Goal: Task Accomplishment & Management: Use online tool/utility

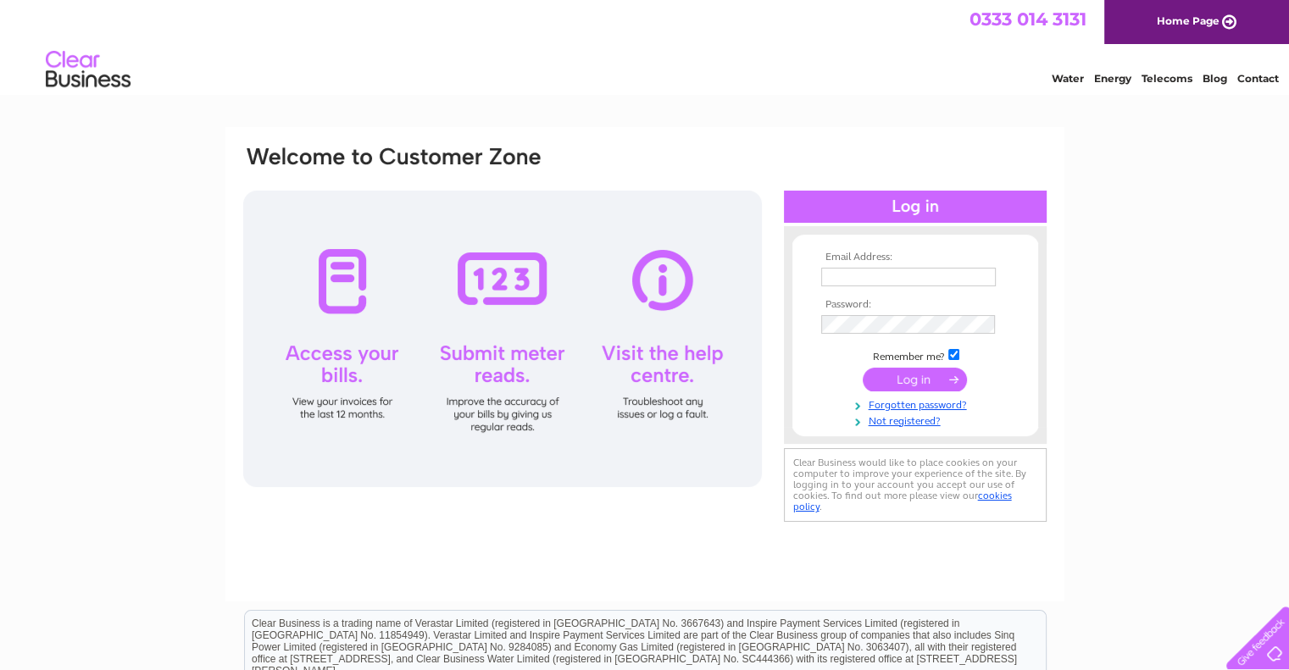
type input "rayhunttattoo@gmail.com"
click at [988, 388] on td at bounding box center [915, 380] width 197 height 32
click at [939, 381] on input "submit" at bounding box center [915, 380] width 104 height 24
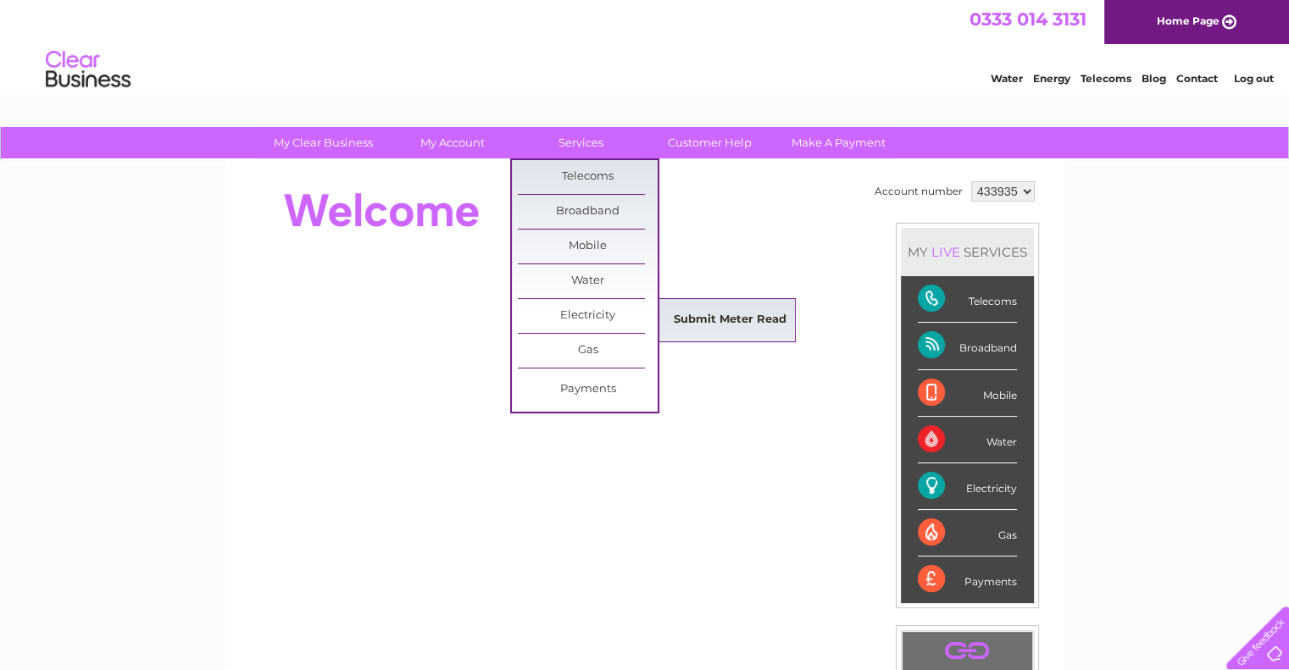
click at [684, 318] on link "Submit Meter Read" at bounding box center [730, 320] width 140 height 34
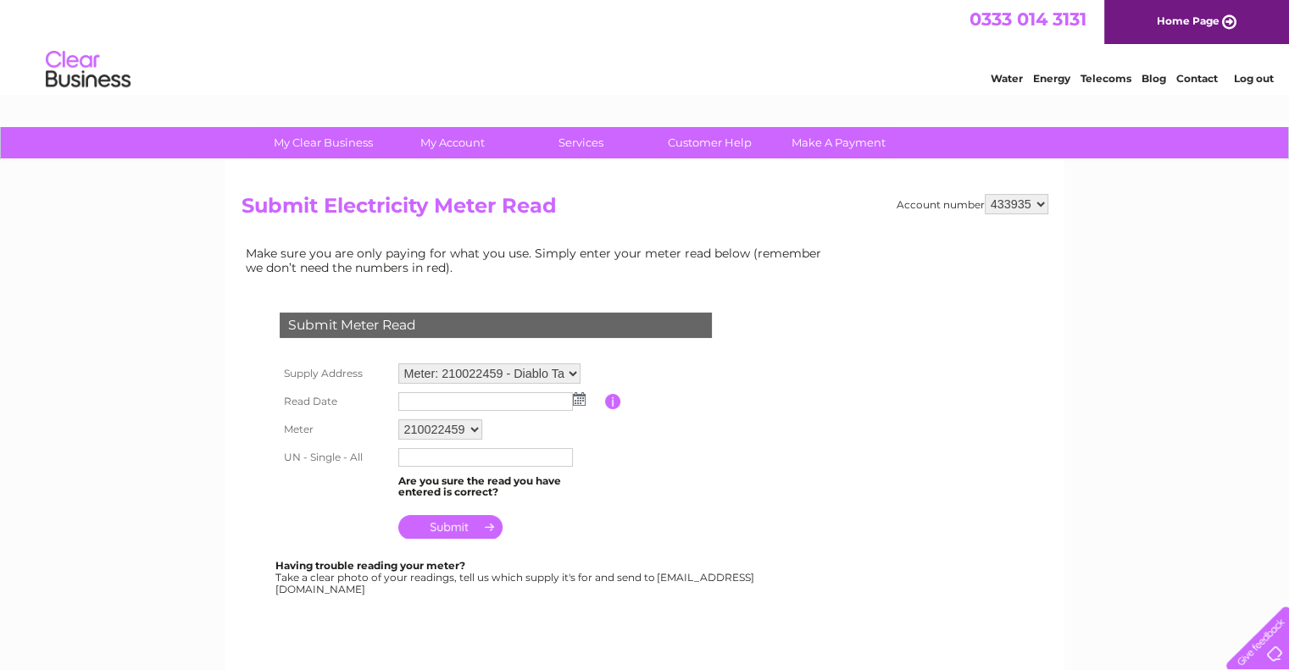
click at [583, 406] on td at bounding box center [499, 401] width 211 height 27
click at [573, 403] on img at bounding box center [579, 399] width 13 height 14
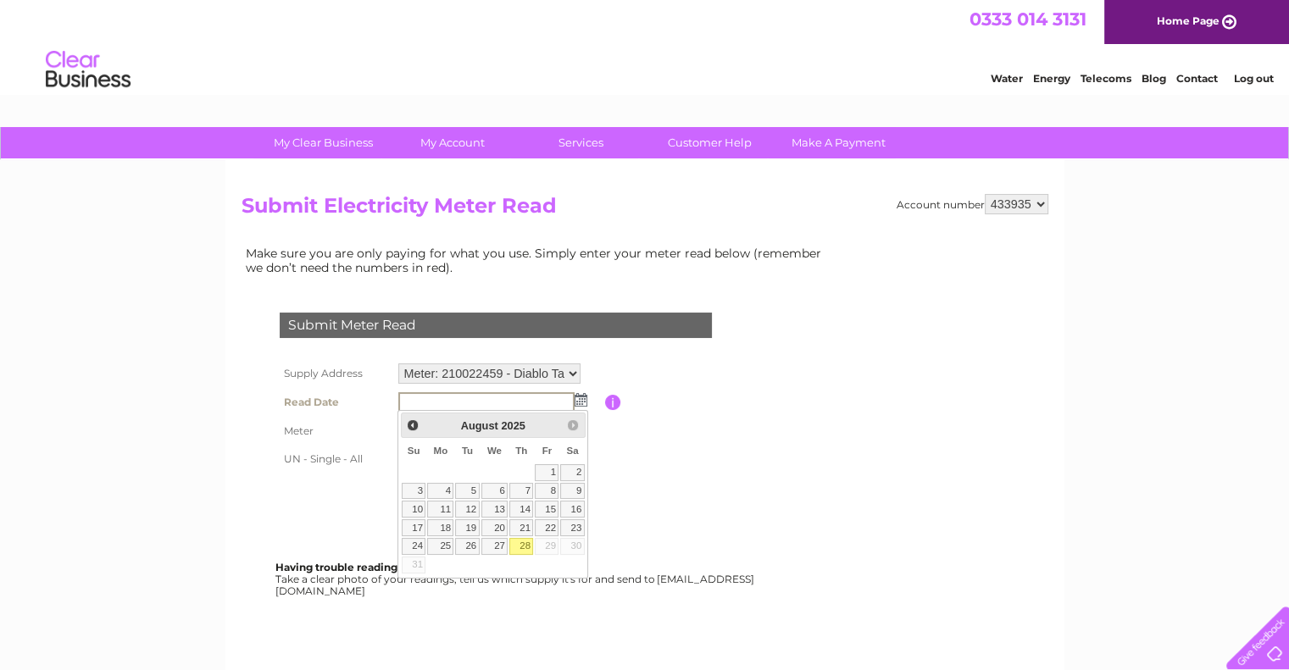
click at [521, 545] on link "28" at bounding box center [521, 546] width 24 height 17
type input "2025/08/28"
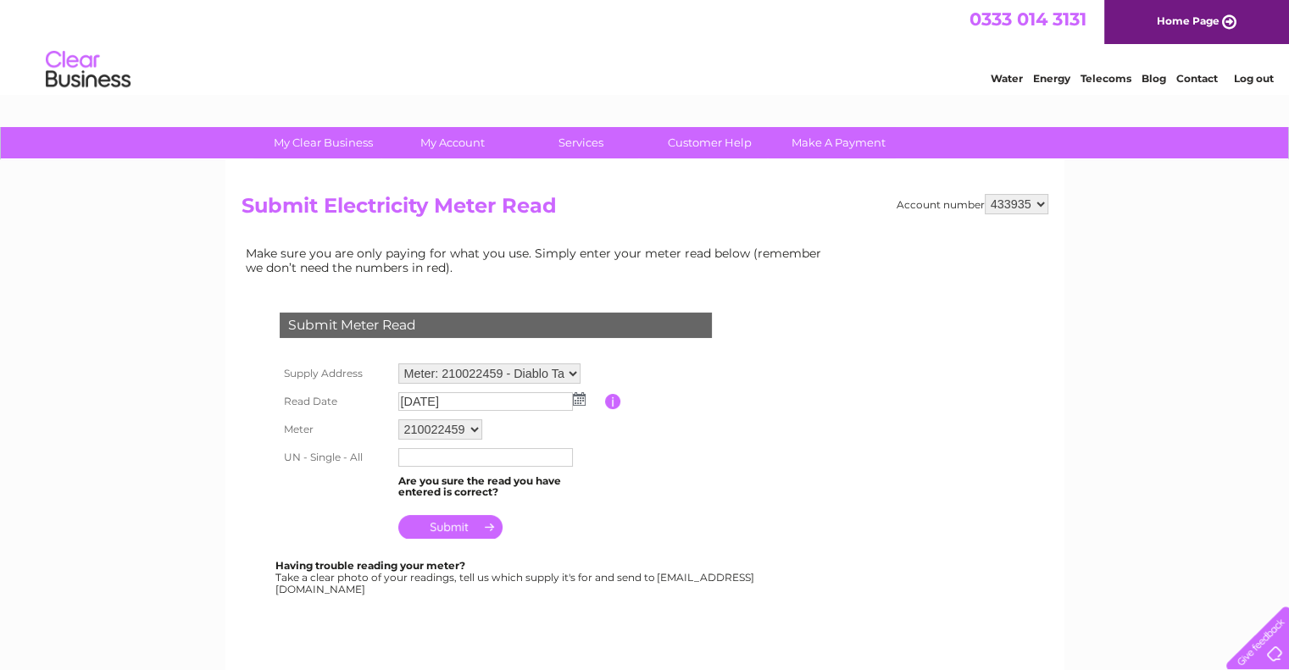
click at [512, 460] on input "text" at bounding box center [485, 457] width 175 height 19
type input "112066"
click at [444, 514] on td at bounding box center [499, 524] width 211 height 41
click at [442, 520] on input "submit" at bounding box center [450, 527] width 104 height 24
